Goal: Task Accomplishment & Management: Manage account settings

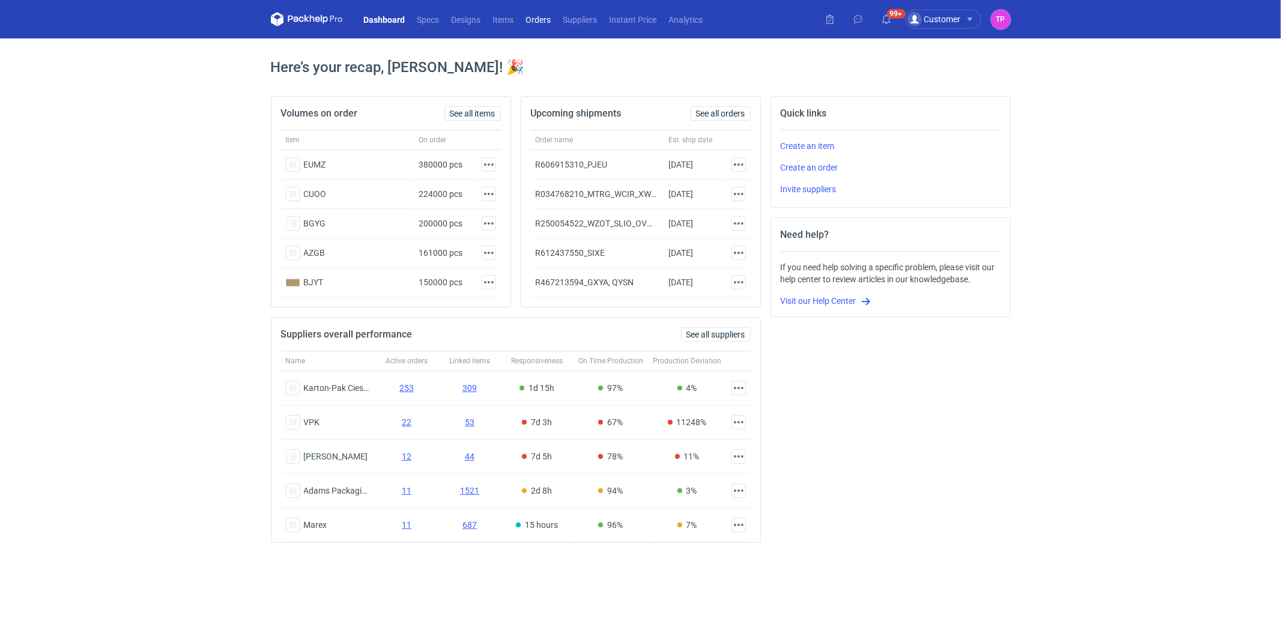
click at [538, 20] on link "Orders" at bounding box center [538, 19] width 37 height 14
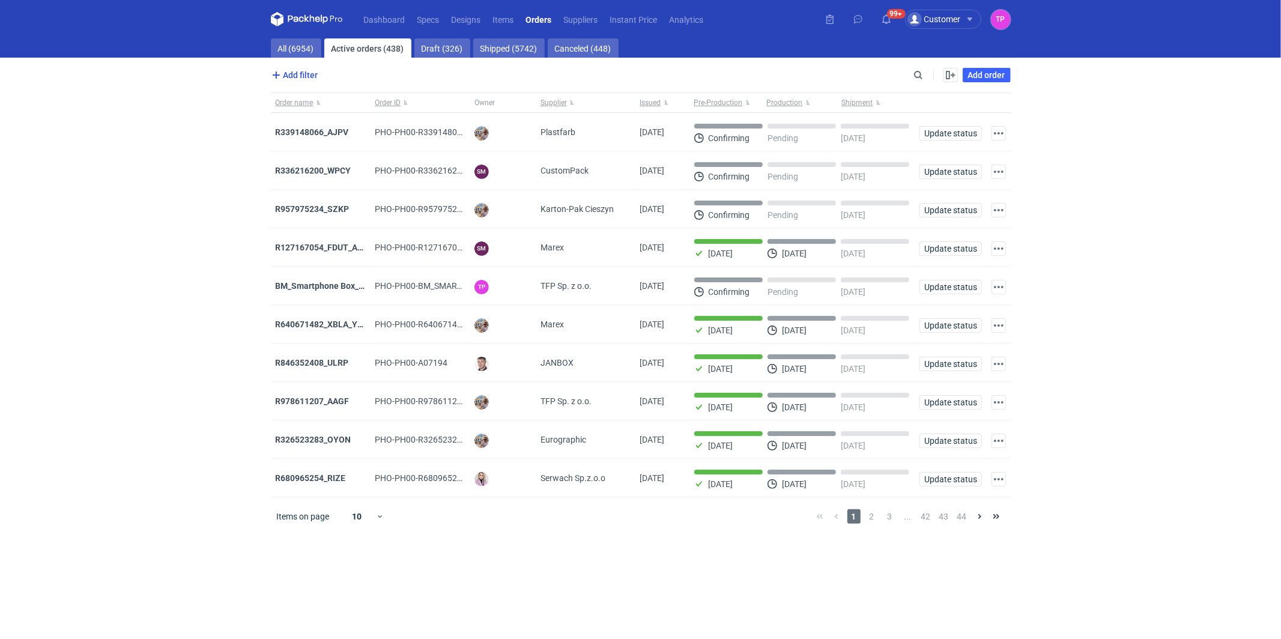
click at [309, 75] on span "Add filter" at bounding box center [293, 75] width 49 height 14
click at [310, 150] on button "Supplier" at bounding box center [328, 154] width 111 height 18
click at [329, 105] on input "text" at bounding box center [341, 103] width 86 height 14
type input "t"
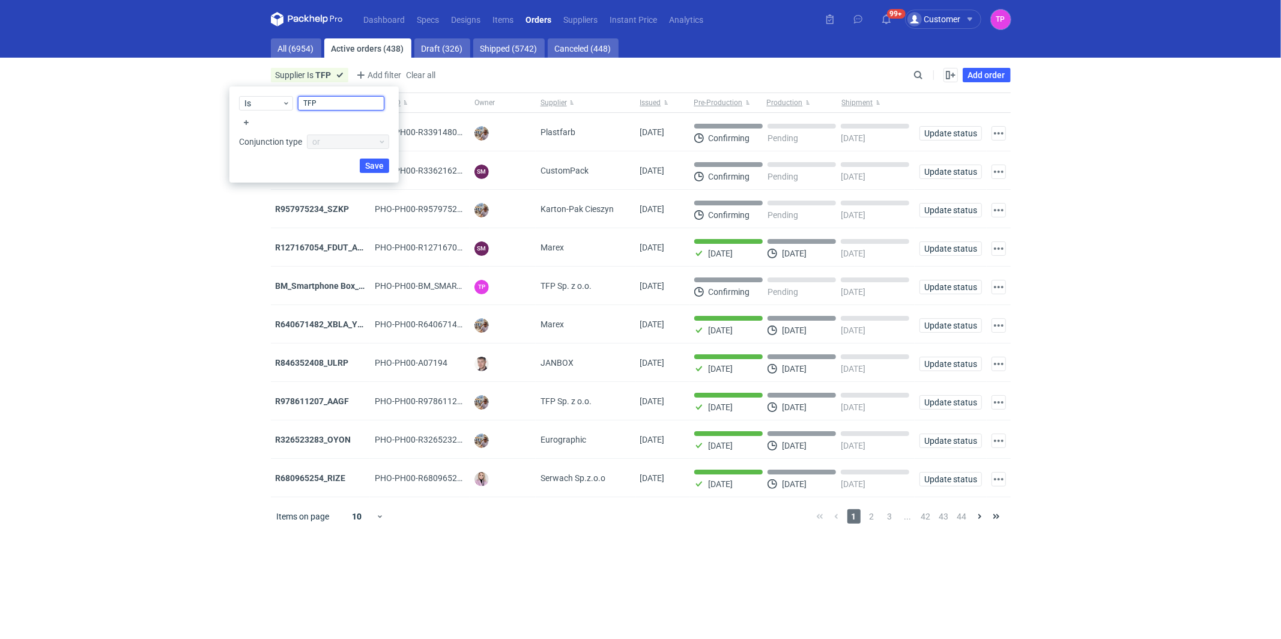
type input "TFP"
click at [380, 165] on span "Save" at bounding box center [374, 166] width 19 height 8
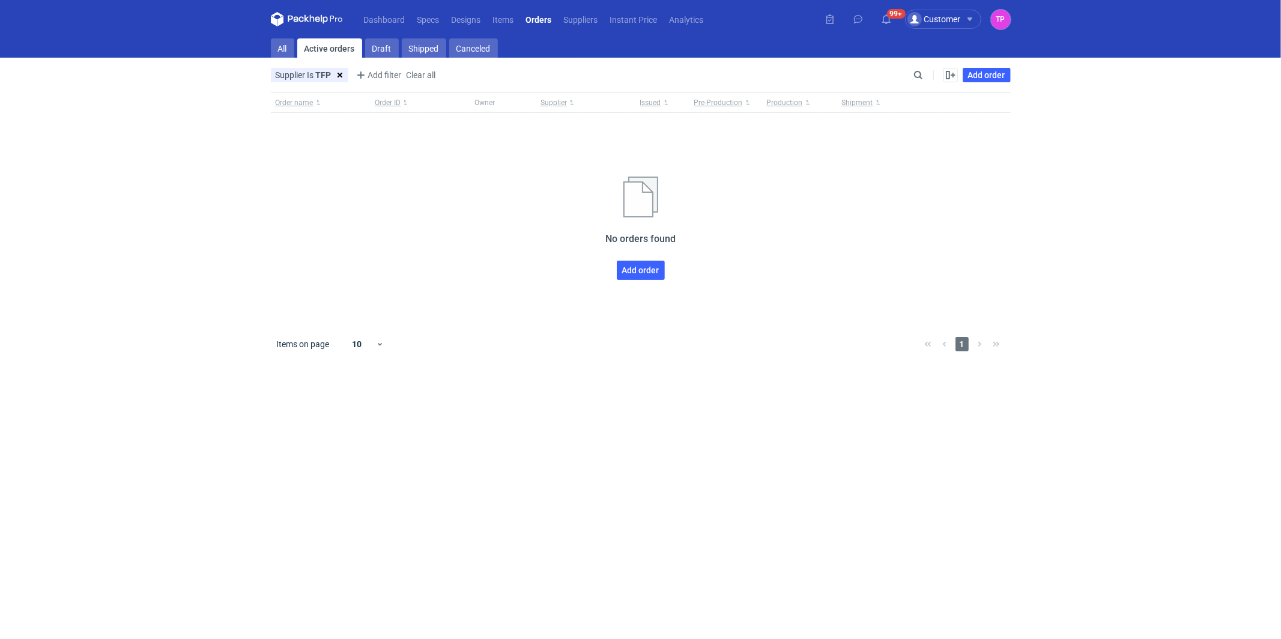
click at [337, 72] on button at bounding box center [340, 75] width 17 height 11
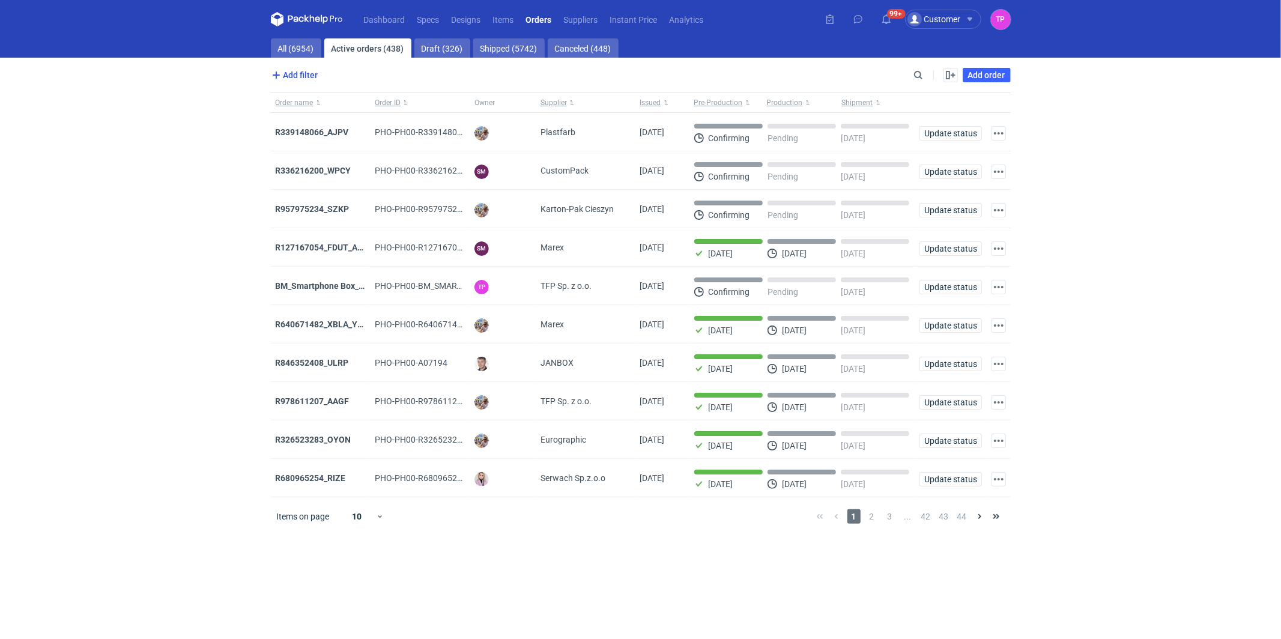
click at [306, 80] on span "Add filter" at bounding box center [293, 75] width 49 height 14
drag, startPoint x: 291, startPoint y: 165, endPoint x: 291, endPoint y: 156, distance: 8.4
click at [291, 156] on div "Supplier" at bounding box center [329, 156] width 120 height 23
click at [291, 156] on button "Supplier" at bounding box center [328, 154] width 111 height 18
click at [336, 103] on input "text" at bounding box center [341, 103] width 86 height 14
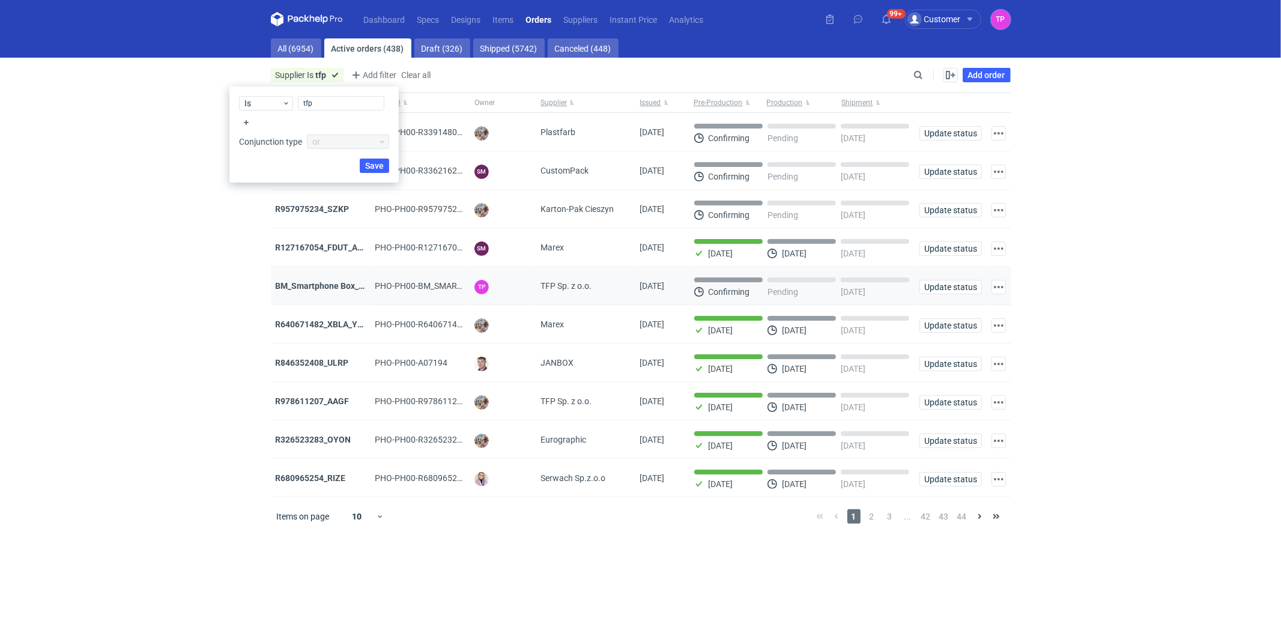
click at [559, 287] on span "TFP Sp. z o.o." at bounding box center [566, 286] width 51 height 12
click at [559, 283] on span "TFP Sp. z o.o." at bounding box center [566, 286] width 51 height 12
copy span "TFP Sp. z o.o."
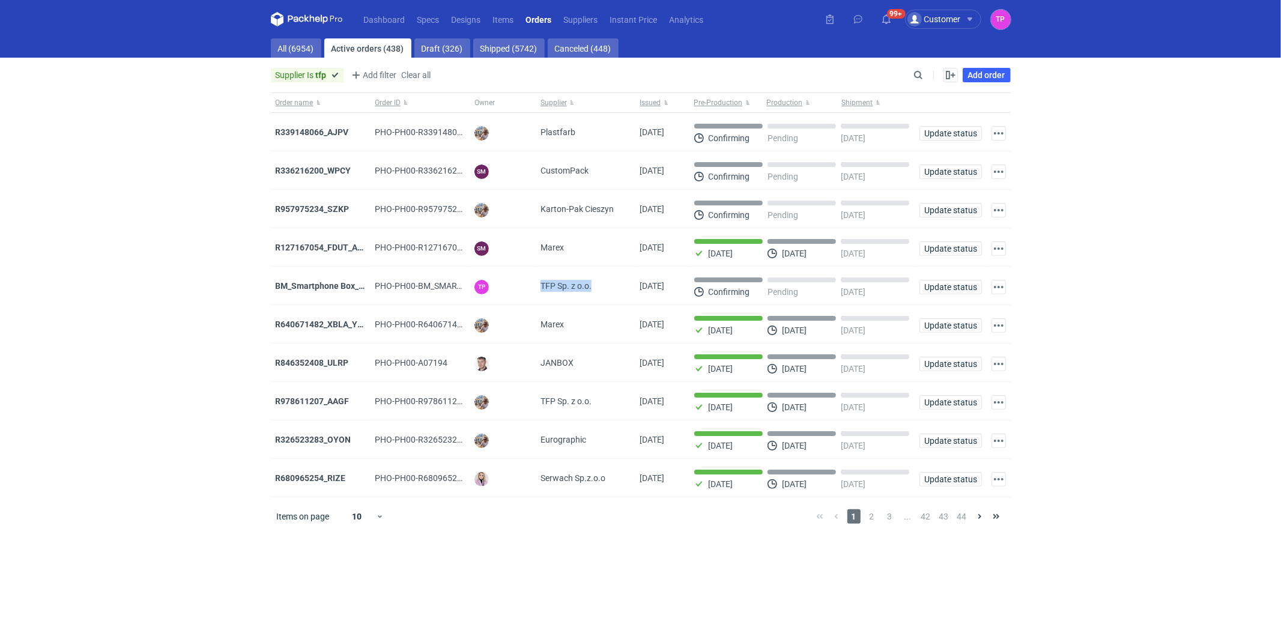
click at [323, 74] on strong "tfp" at bounding box center [321, 75] width 11 height 10
click at [315, 106] on input "tfp" at bounding box center [326, 103] width 86 height 14
paste input "TFP Sp. z o.o."
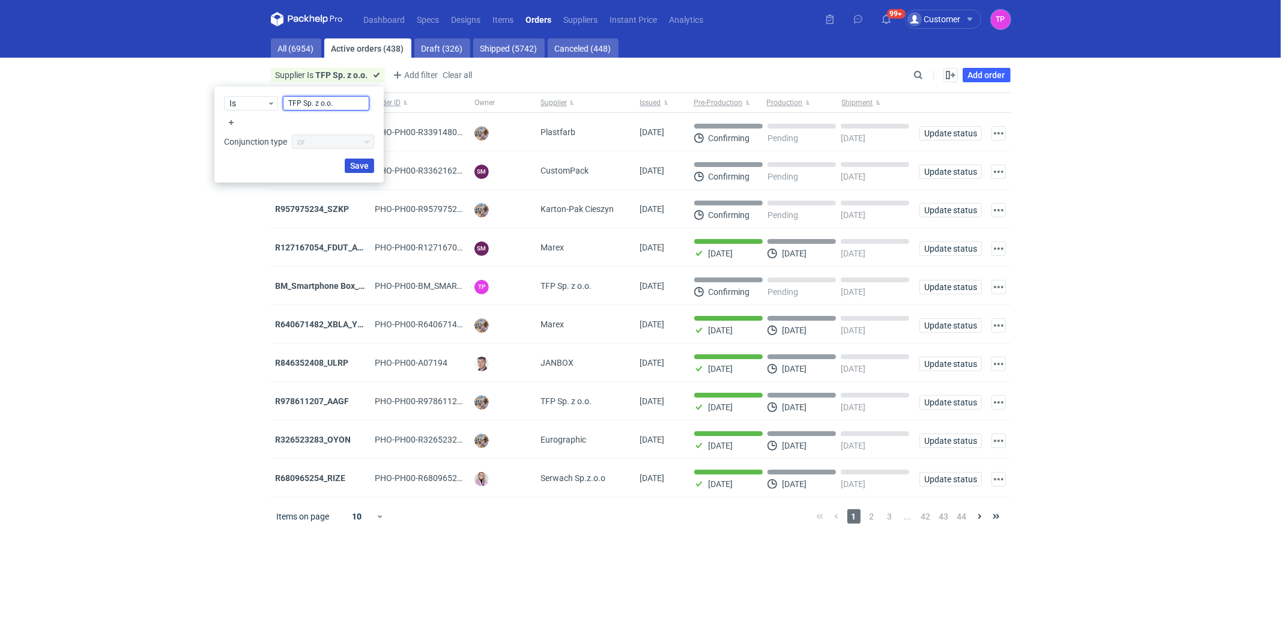
type input "TFP Sp. z o.o."
click at [370, 165] on button "Save" at bounding box center [359, 166] width 29 height 14
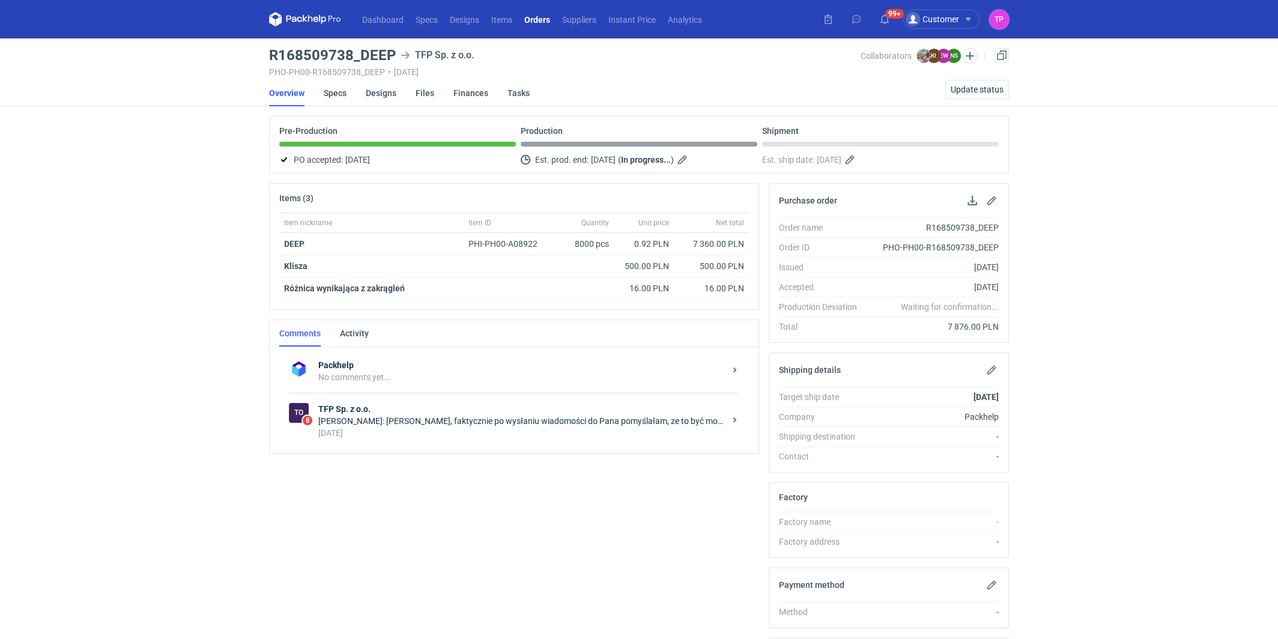
click at [605, 427] on div "[DATE]" at bounding box center [521, 433] width 407 height 12
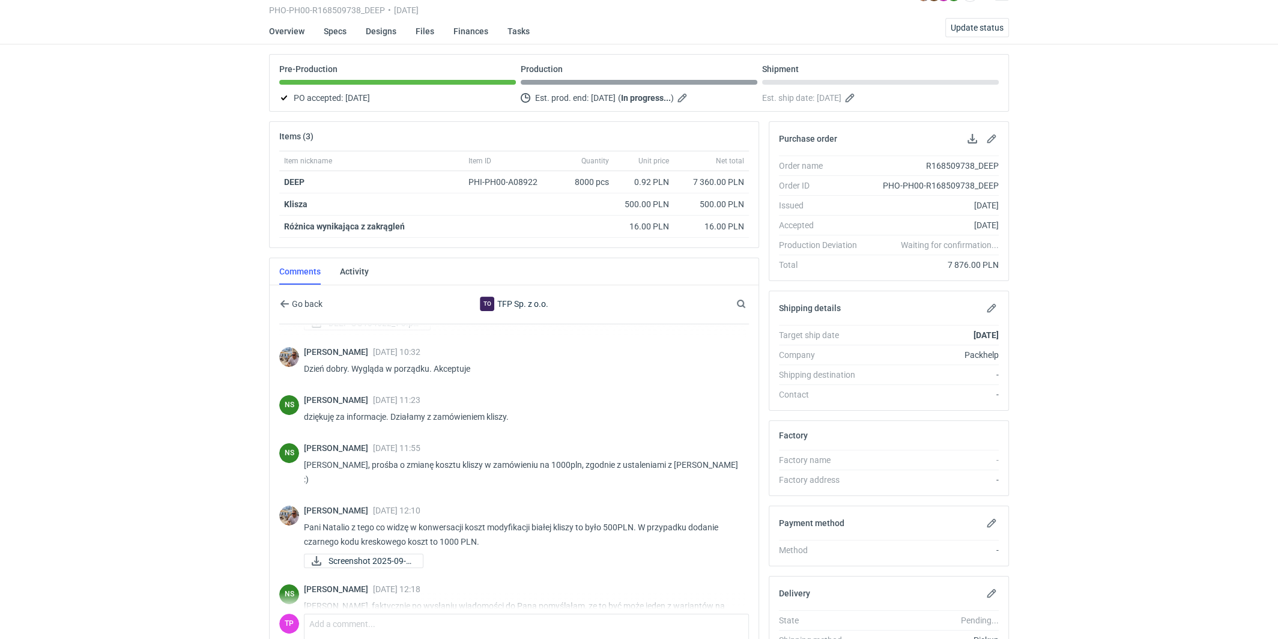
scroll to position [179, 0]
